Goal: Information Seeking & Learning: Find specific fact

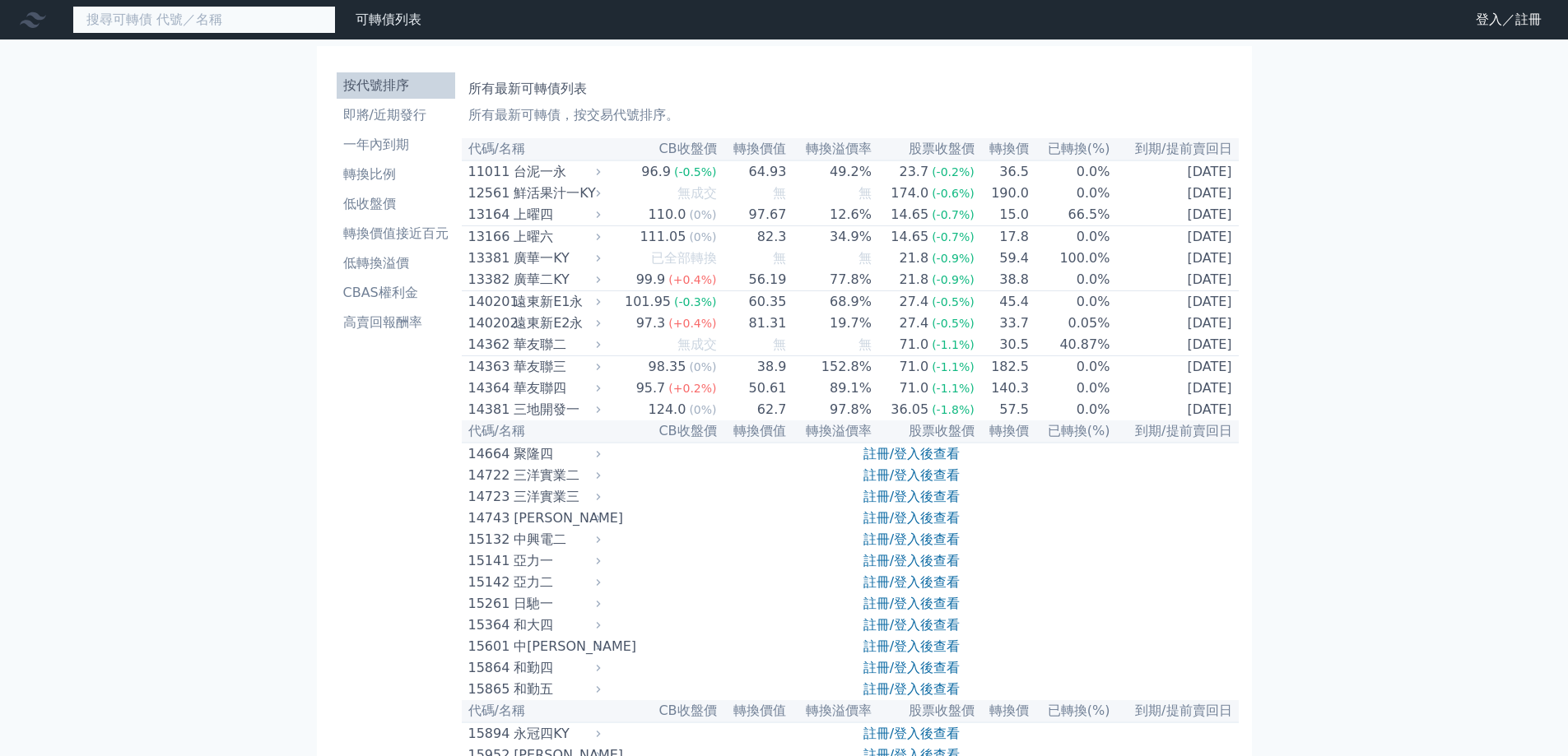
click at [105, 11] on input at bounding box center [204, 20] width 264 height 28
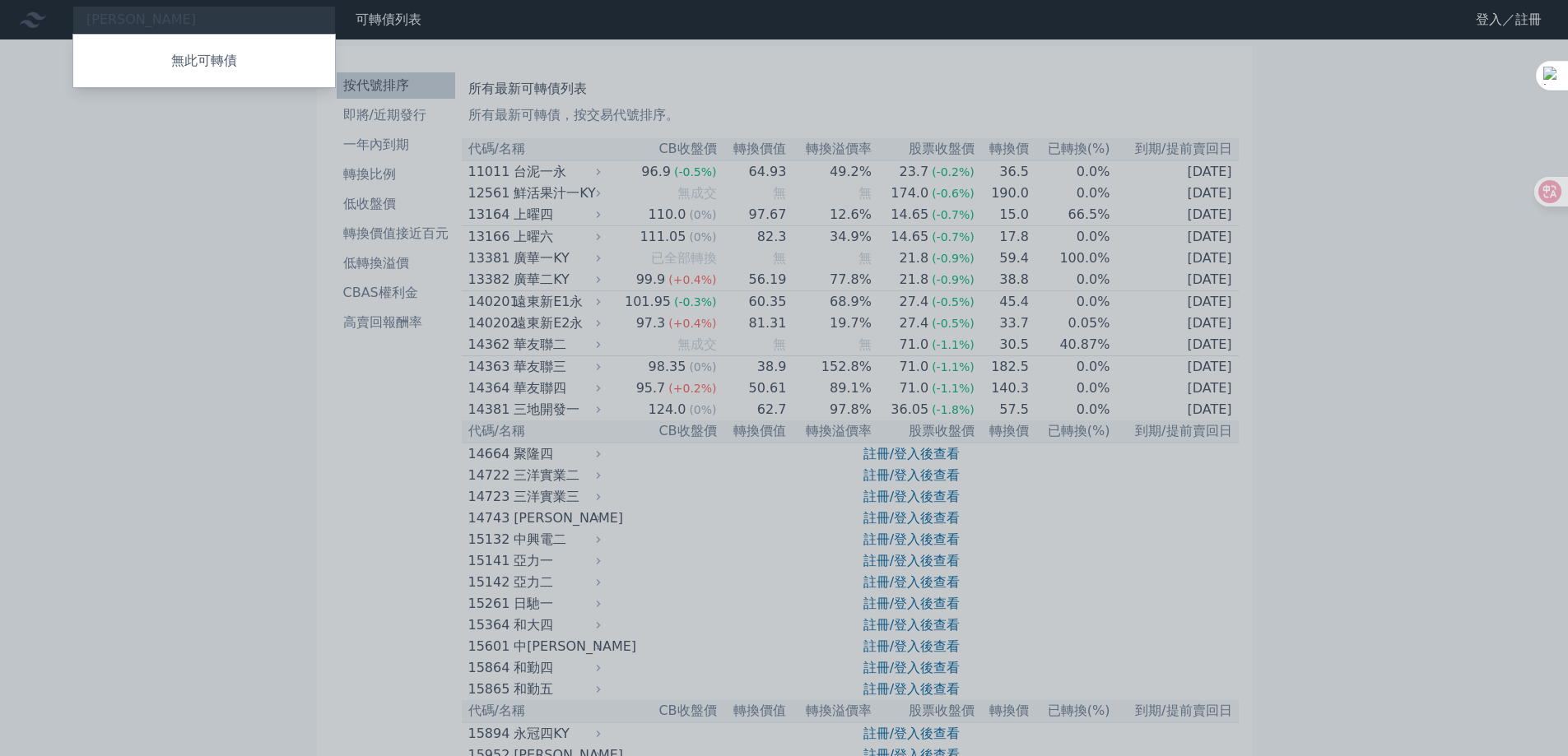
click at [128, 21] on div at bounding box center [784, 378] width 1568 height 756
click at [138, 20] on div "[PERSON_NAME] 無此可轉債" at bounding box center [204, 20] width 264 height 28
type input "毅"
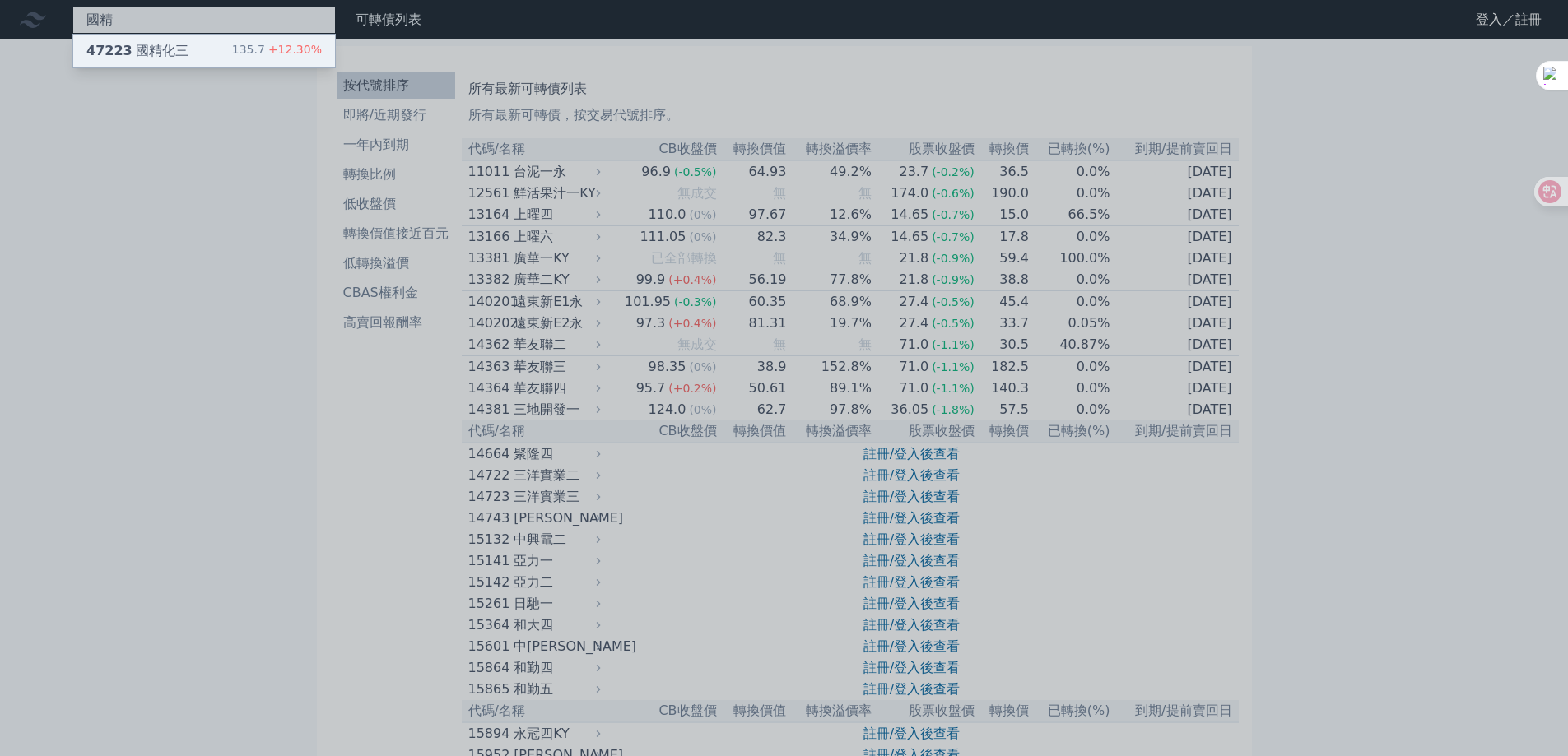
type input "國精"
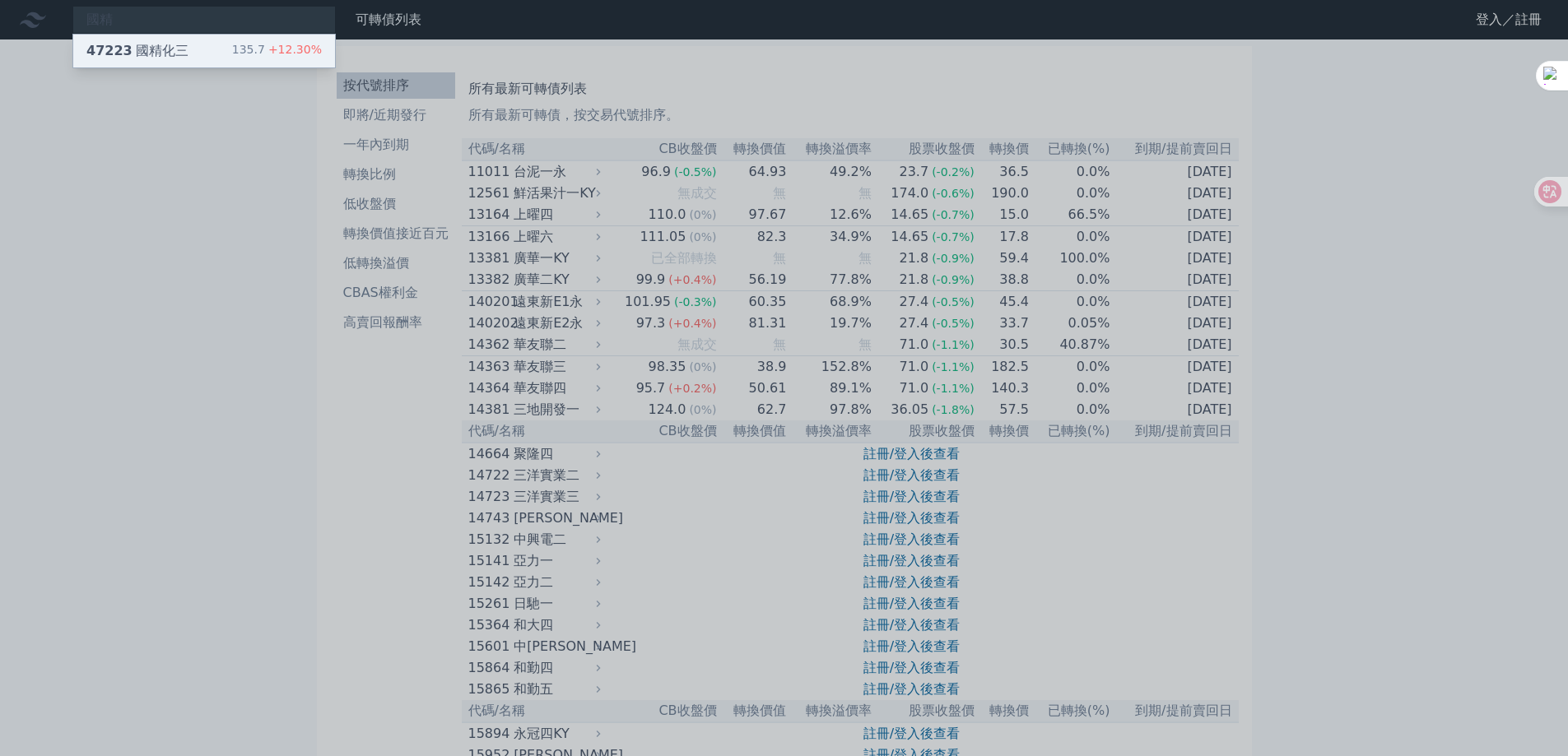
click at [179, 50] on div "47223 國精化三" at bounding box center [138, 51] width 102 height 20
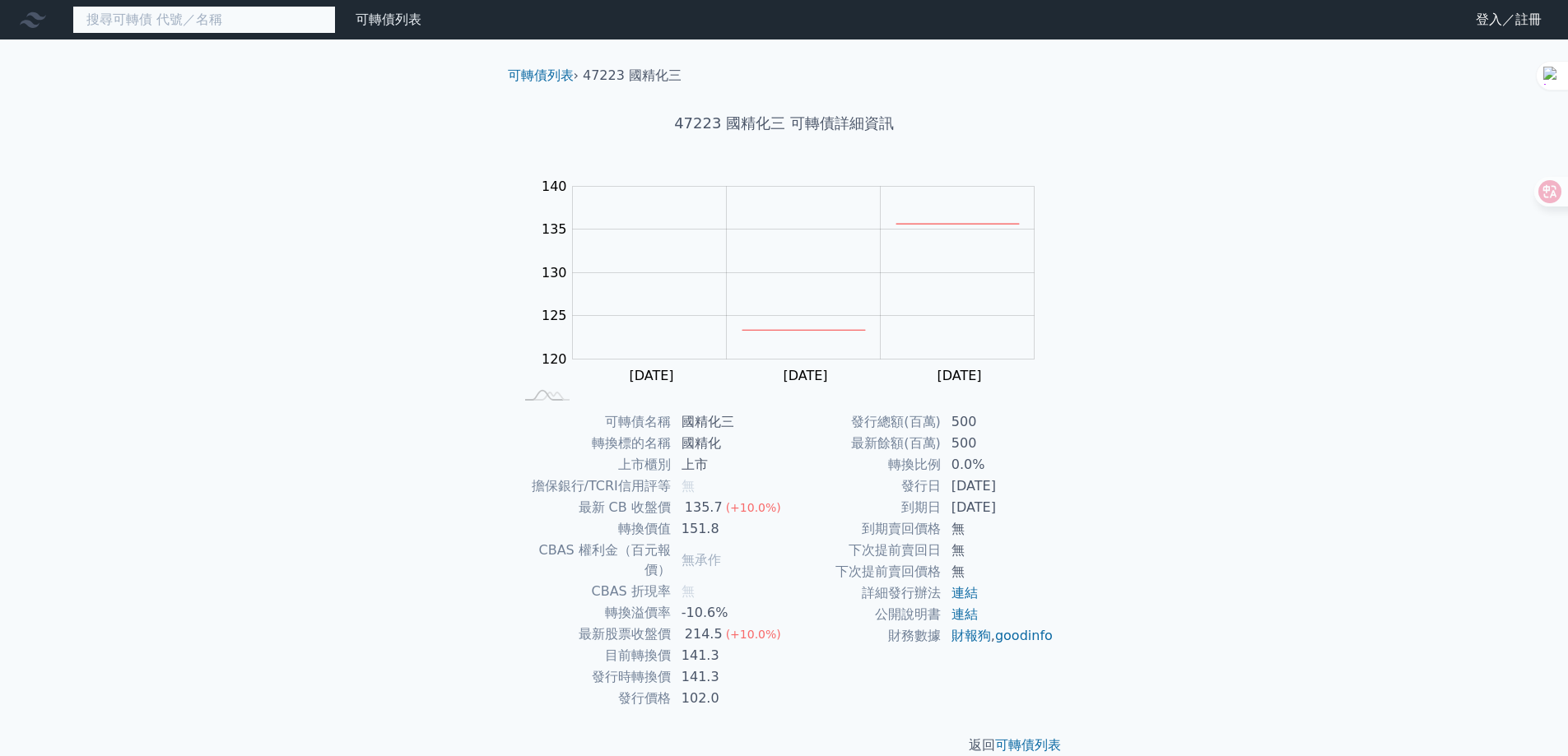
click at [154, 13] on input at bounding box center [204, 20] width 264 height 28
click at [166, 20] on input at bounding box center [204, 20] width 264 height 28
